Goal: Check status: Check status

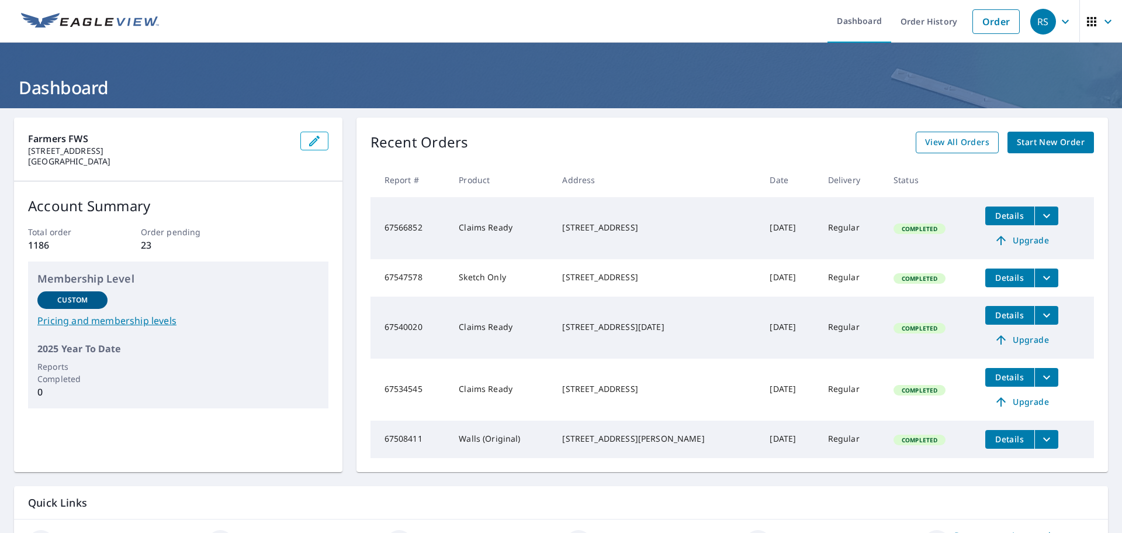
click at [930, 143] on span "View All Orders" at bounding box center [957, 142] width 64 height 15
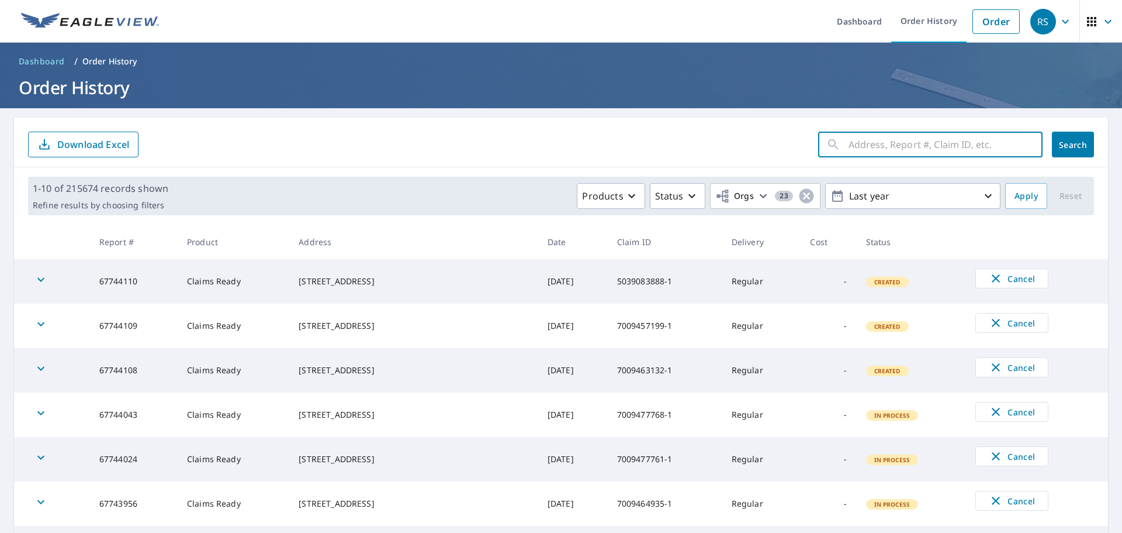
click at [858, 146] on input "text" at bounding box center [946, 144] width 194 height 33
paste input "7009387684-1"
type input "7009387684-1"
click at [1062, 144] on span "Search" at bounding box center [1073, 144] width 23 height 11
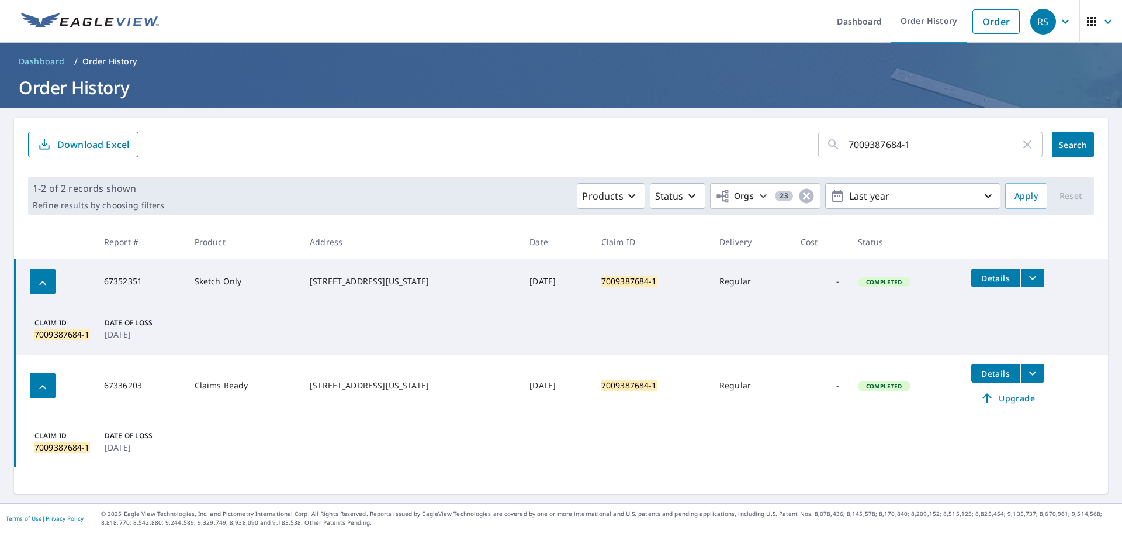
click at [1030, 278] on icon "filesDropdownBtn-67352351" at bounding box center [1033, 278] width 14 height 14
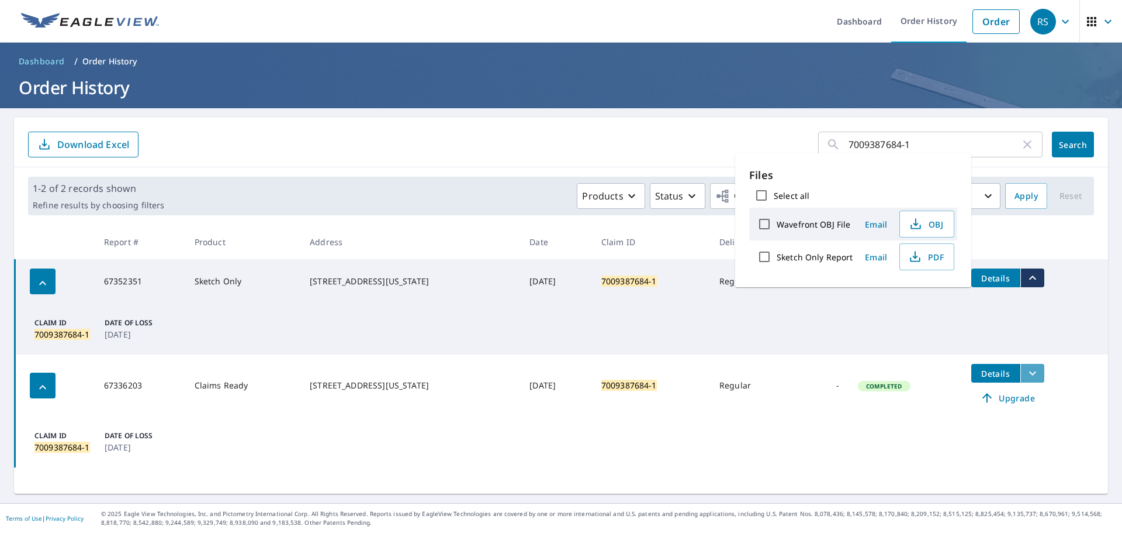
click at [1037, 374] on icon "filesDropdownBtn-67336203" at bounding box center [1033, 373] width 14 height 14
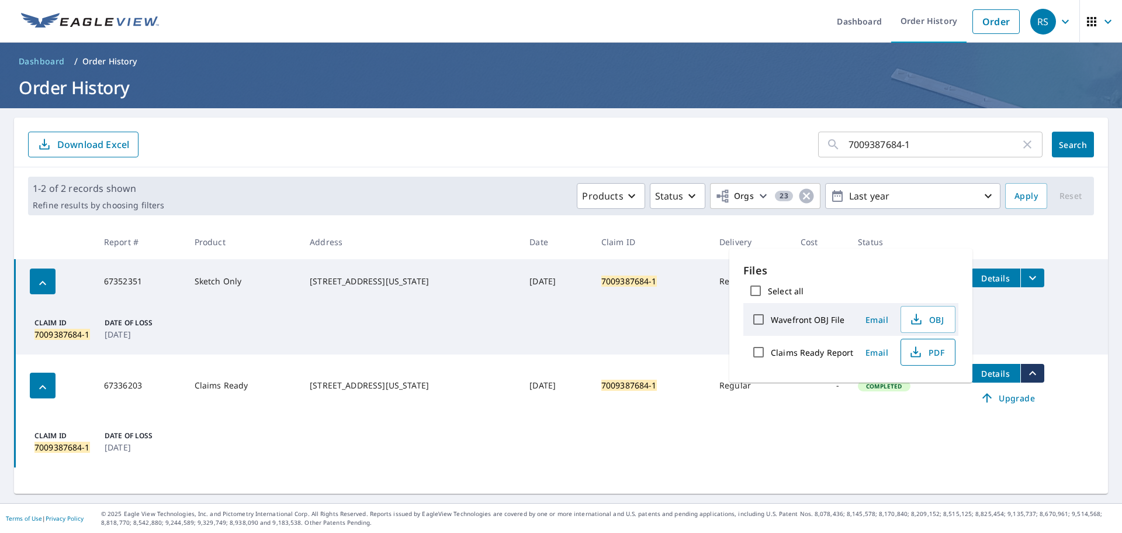
click at [920, 354] on icon "button" at bounding box center [916, 352] width 14 height 14
